Goal: Navigation & Orientation: Go to known website

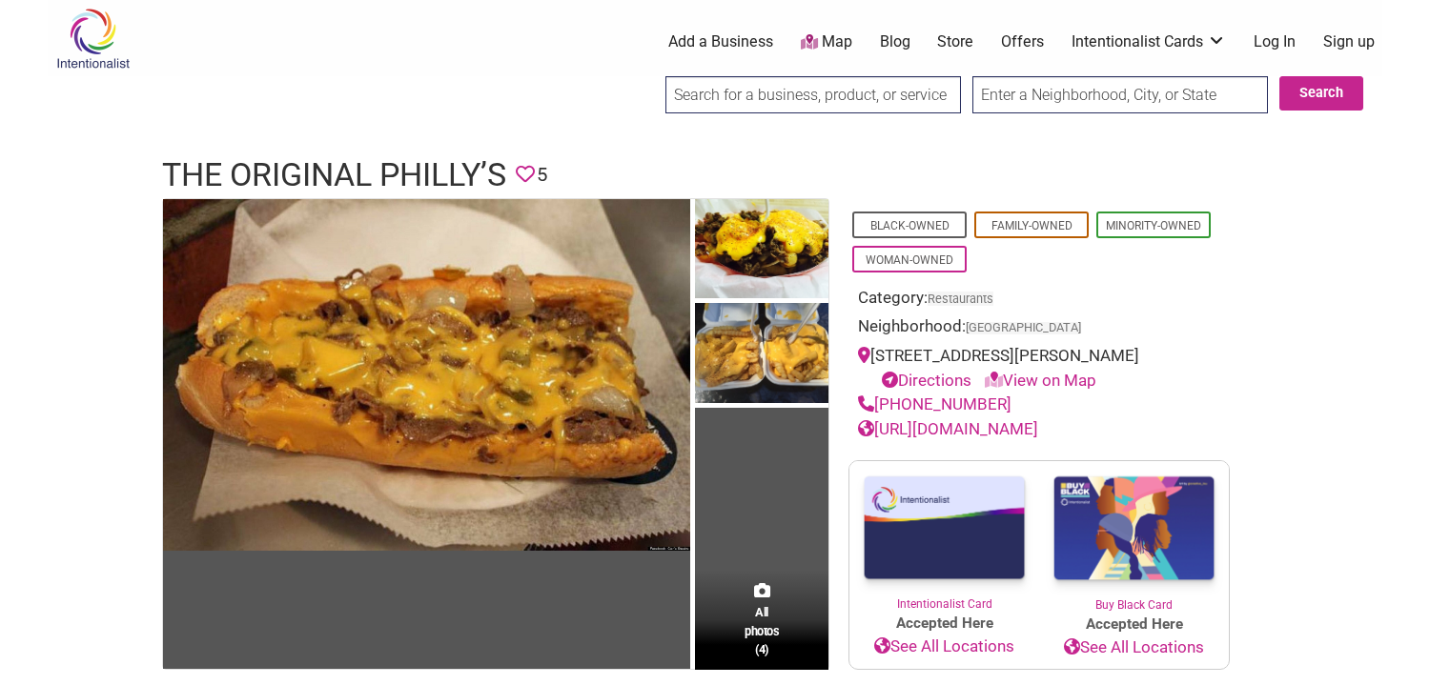
click at [1001, 438] on link "https://www.theoriginalphillys.com/" at bounding box center [948, 428] width 180 height 19
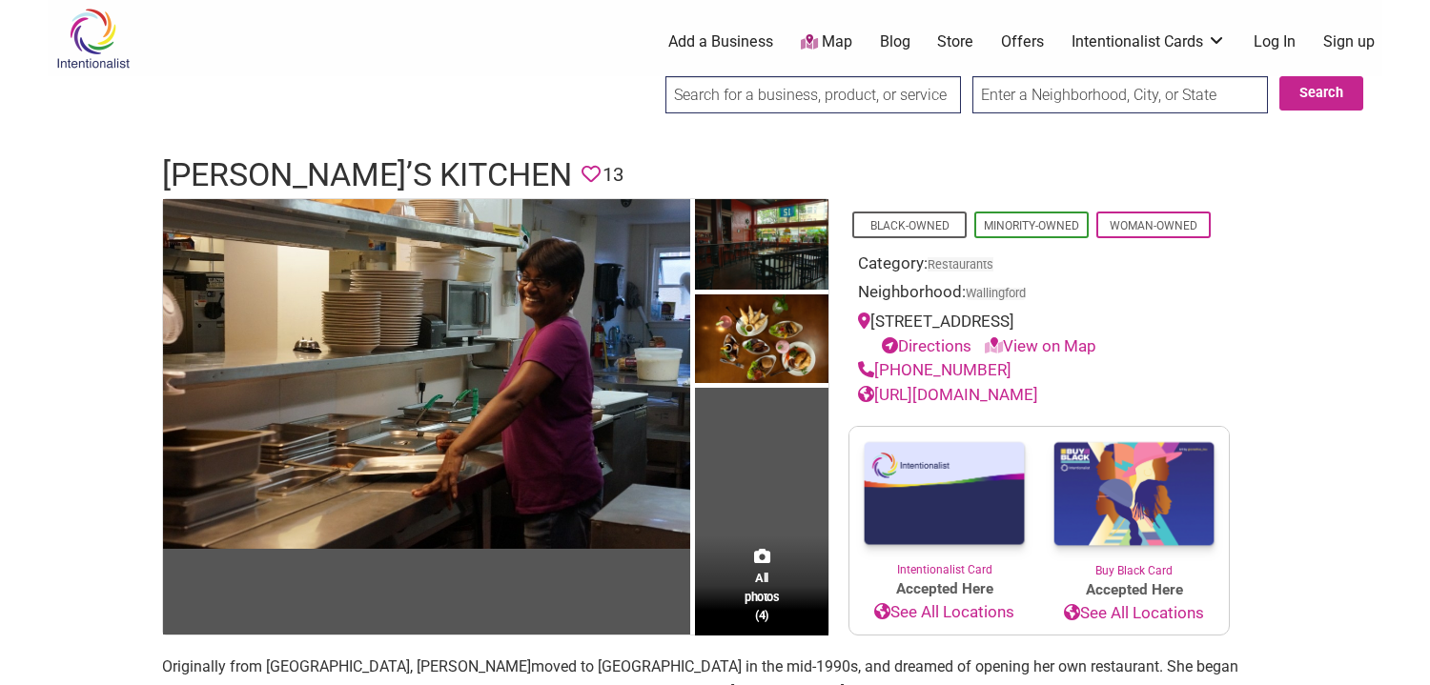
click at [1021, 392] on link "http://pams-kitchen.com" at bounding box center [948, 394] width 180 height 19
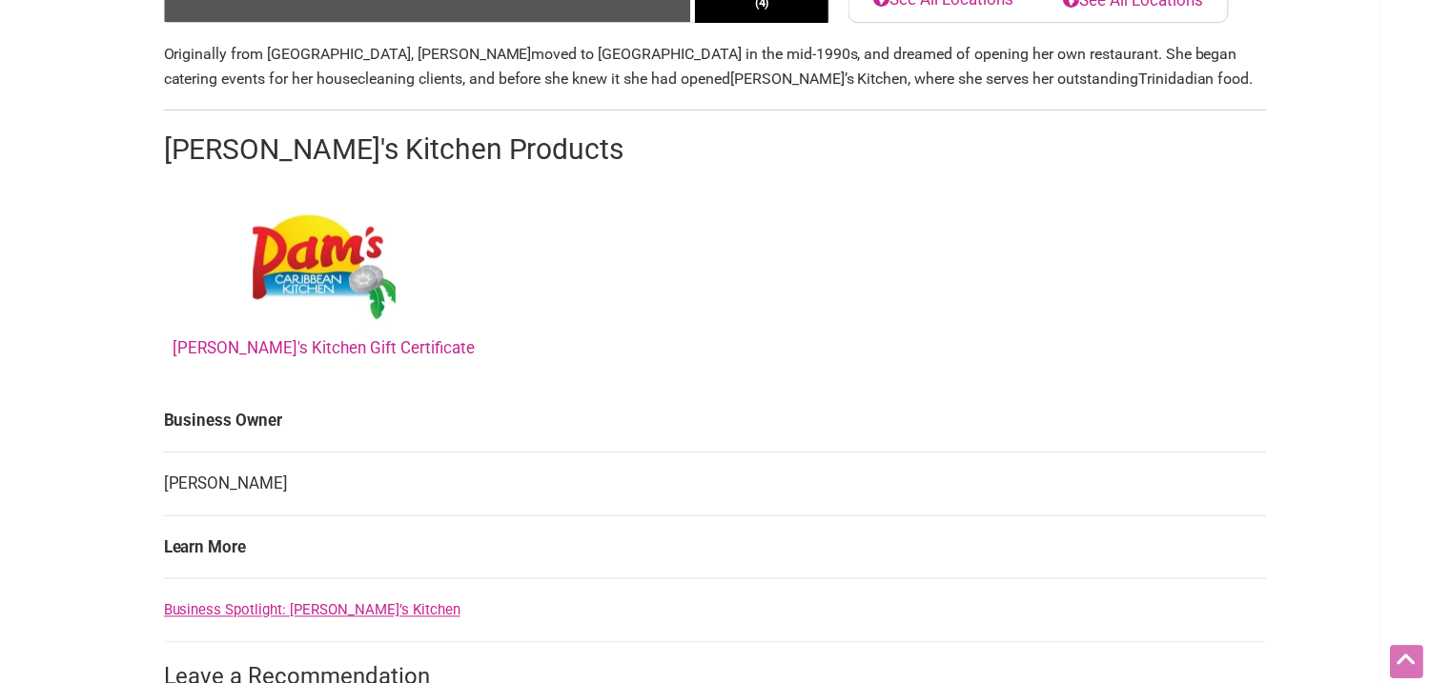
scroll to position [653, 0]
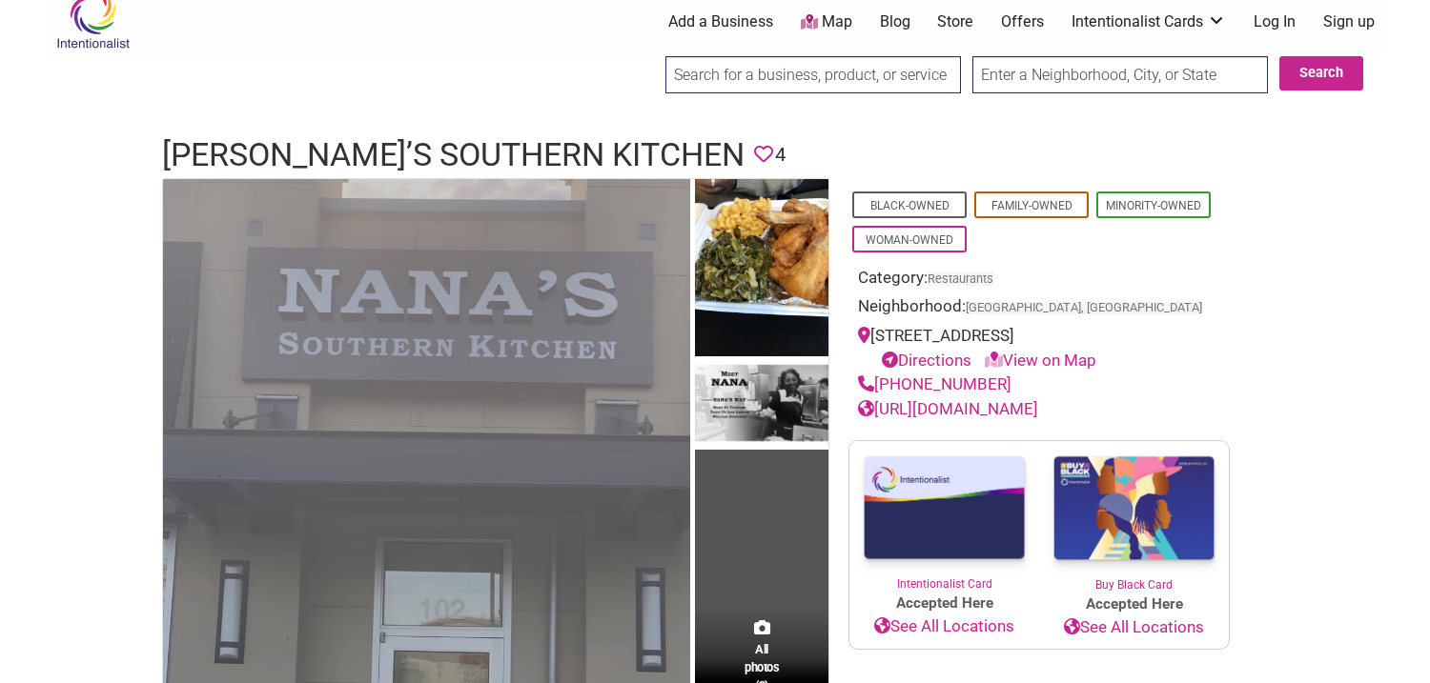
scroll to position [25, 0]
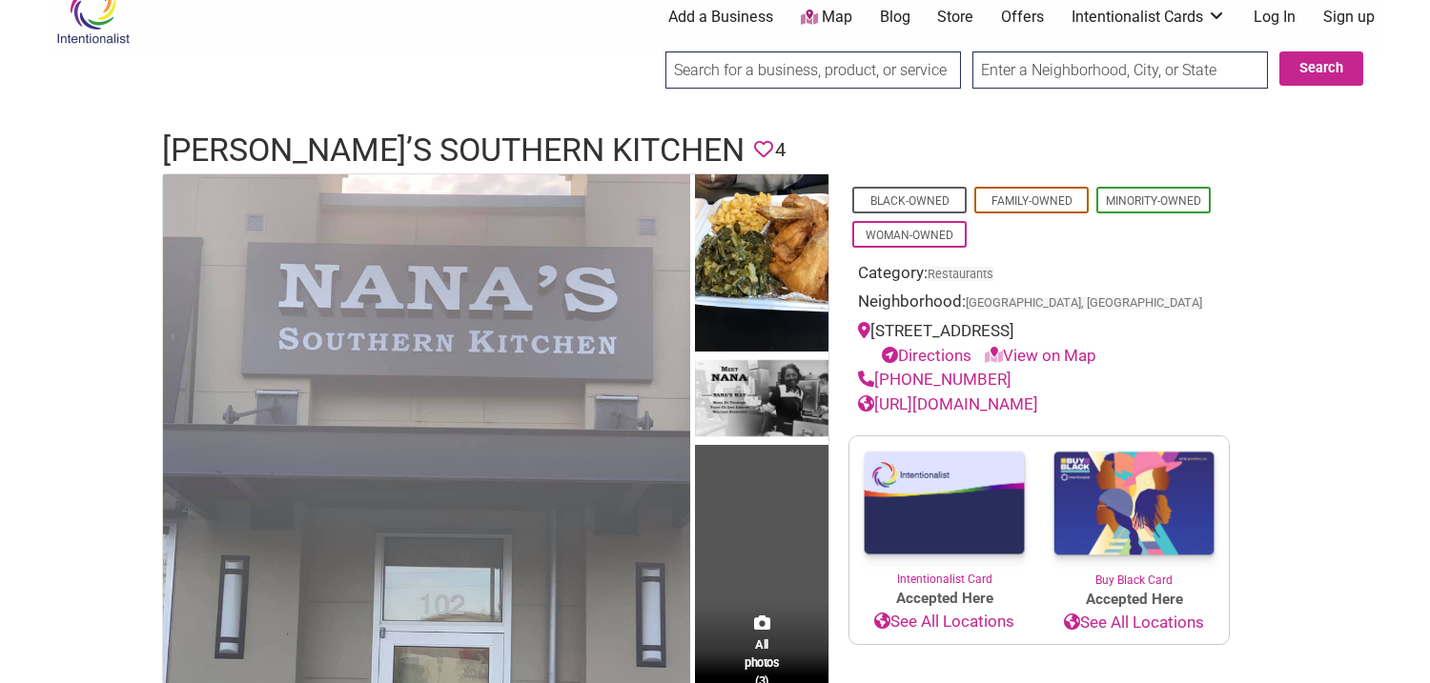
click at [1038, 395] on link "[URL][DOMAIN_NAME]" at bounding box center [948, 404] width 180 height 19
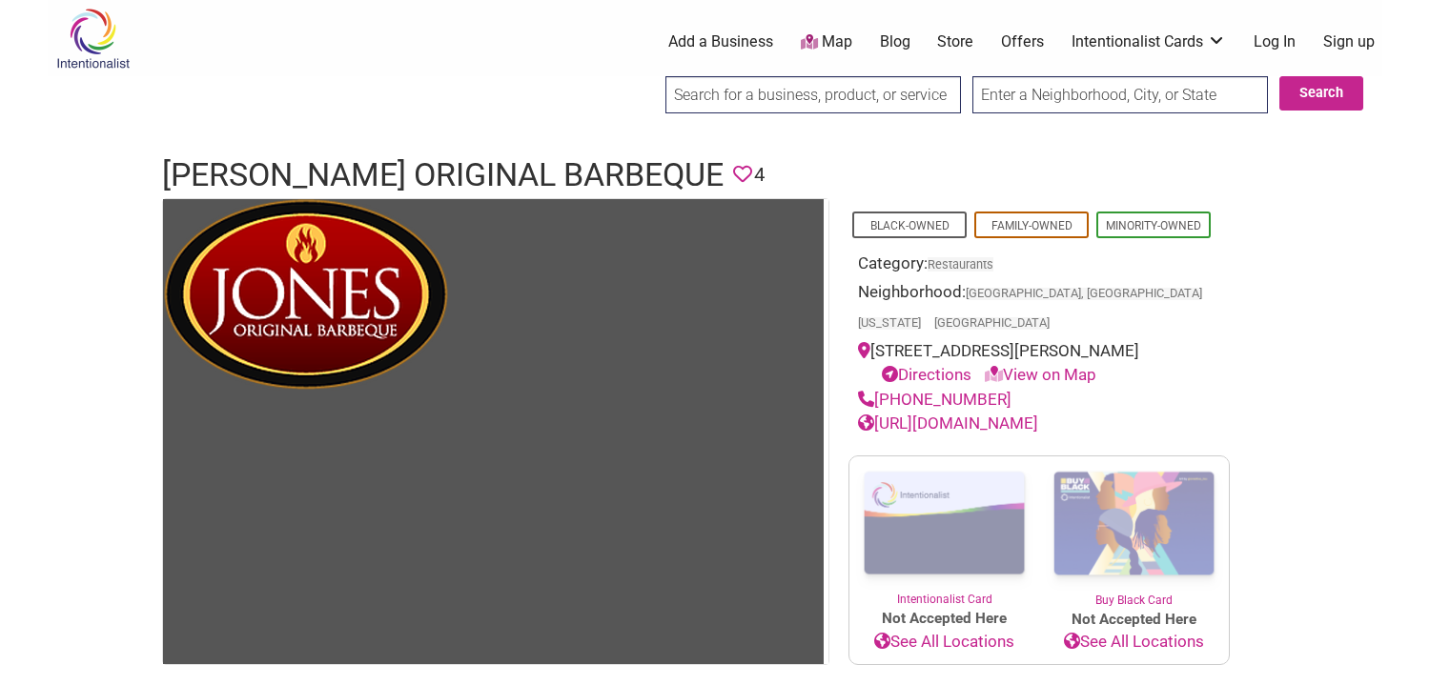
click at [1038, 414] on link "[URL][DOMAIN_NAME]" at bounding box center [948, 423] width 180 height 19
